Goal: Information Seeking & Learning: Learn about a topic

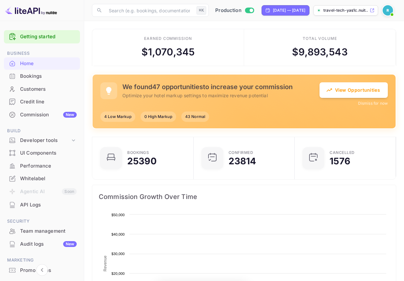
scroll to position [100, 93]
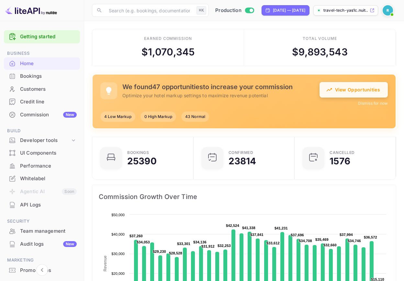
click at [351, 87] on button "View Opportunities" at bounding box center [354, 90] width 68 height 16
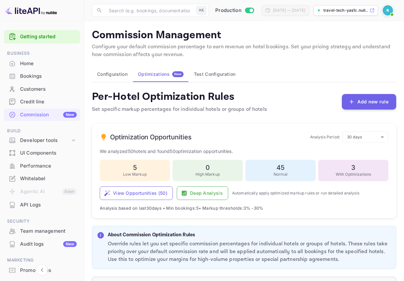
click at [166, 96] on h4 "Per-Hotel Optimization Rules" at bounding box center [179, 96] width 175 height 13
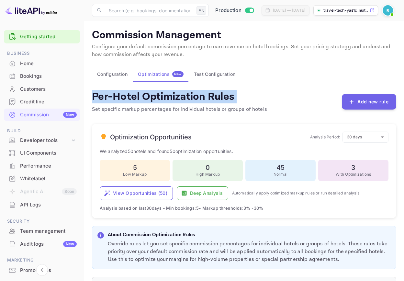
click at [166, 96] on h4 "Per-Hotel Optimization Rules" at bounding box center [179, 96] width 175 height 13
copy h4 "Per-Hotel Optimization Rules"
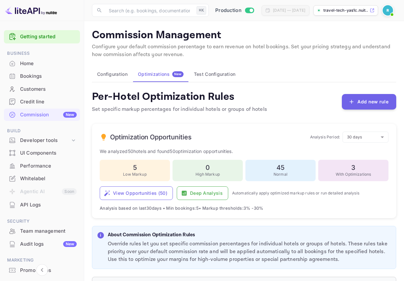
click at [250, 140] on div "Optimization Opportunities Analysis Period: 30 days 30 ​" at bounding box center [244, 136] width 289 height 11
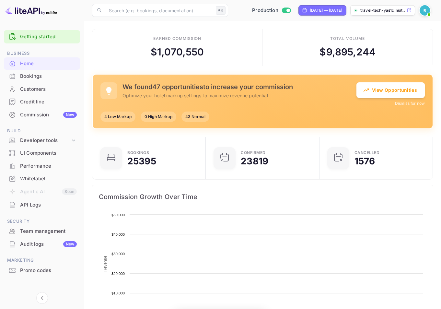
scroll to position [100, 105]
